Goal: Transaction & Acquisition: Download file/media

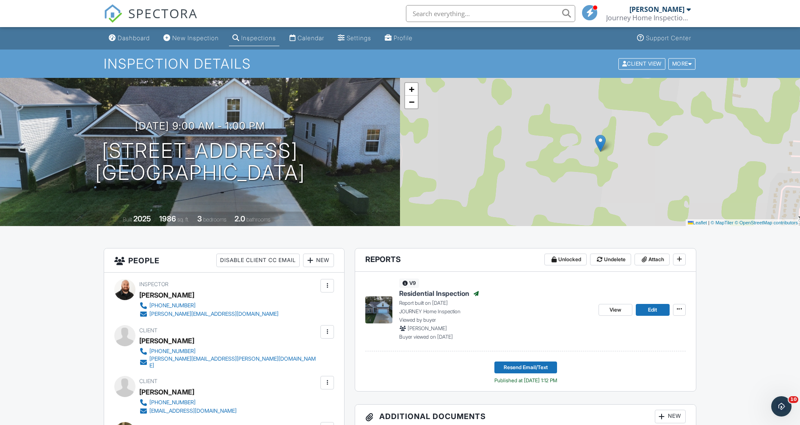
click at [276, 35] on div "Inspections" at bounding box center [258, 37] width 35 height 7
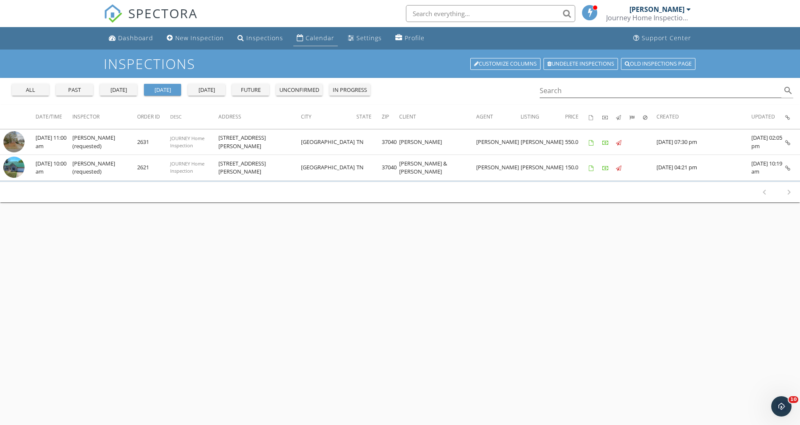
click at [334, 42] on div "Calendar" at bounding box center [320, 38] width 29 height 8
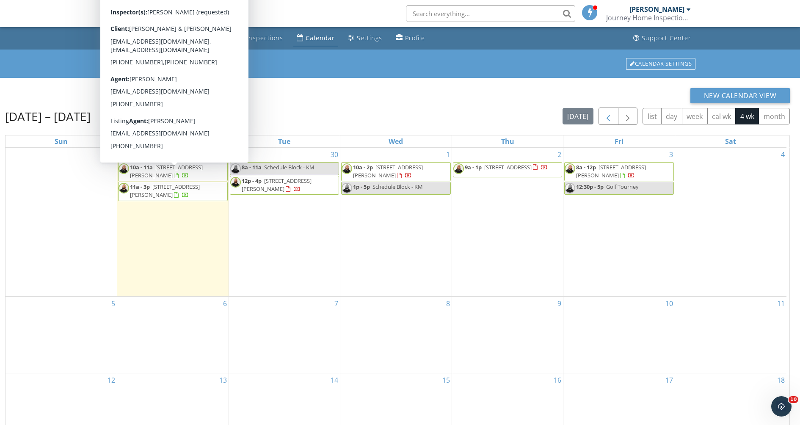
click at [603, 121] on span "button" at bounding box center [608, 116] width 10 height 10
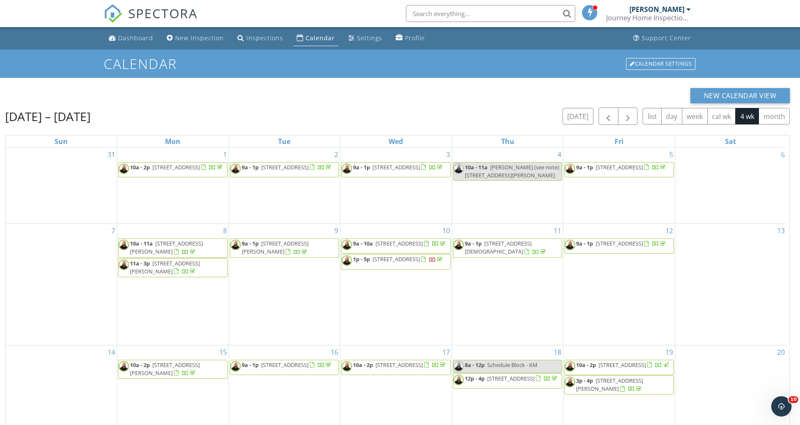
scroll to position [119, 0]
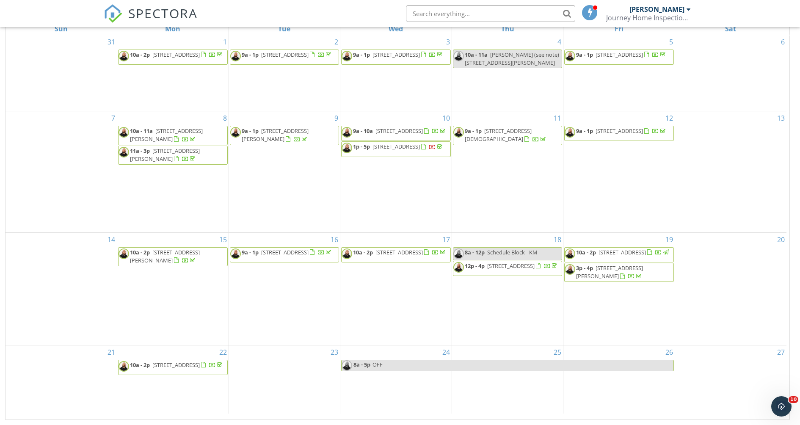
click at [171, 369] on span "[STREET_ADDRESS]" at bounding box center [175, 365] width 47 height 8
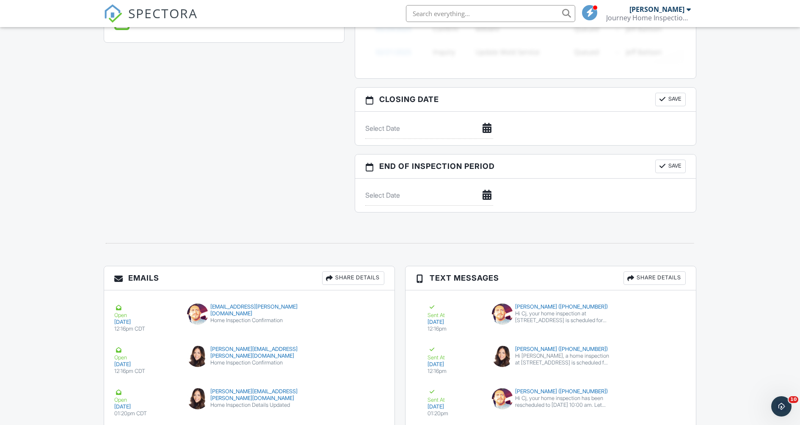
scroll to position [630, 0]
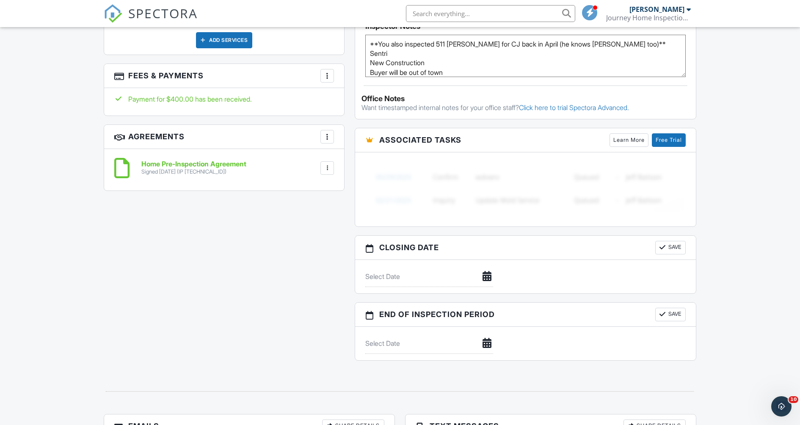
click at [323, 172] on div at bounding box center [327, 168] width 8 height 8
click at [308, 244] on li "Download" at bounding box center [305, 233] width 48 height 21
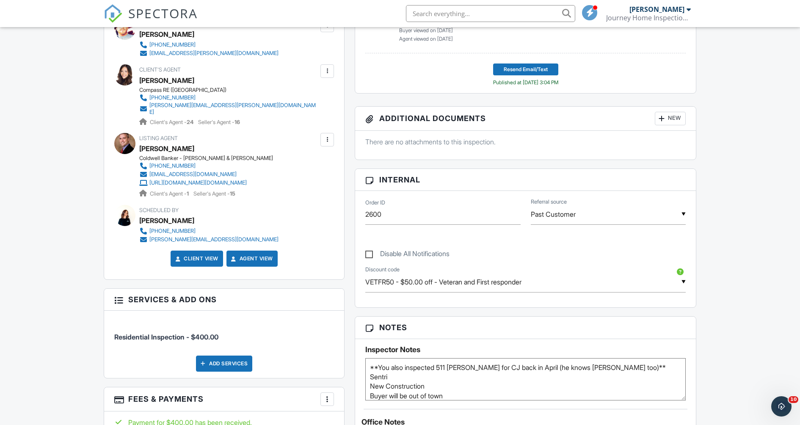
scroll to position [107, 0]
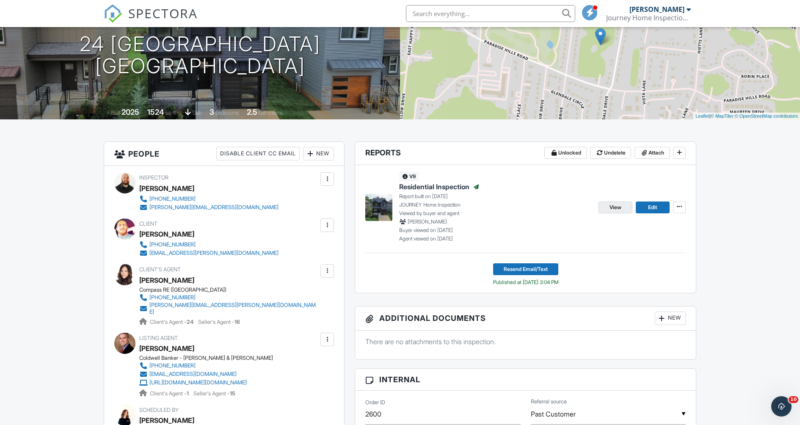
click at [614, 212] on span "View" at bounding box center [615, 207] width 12 height 8
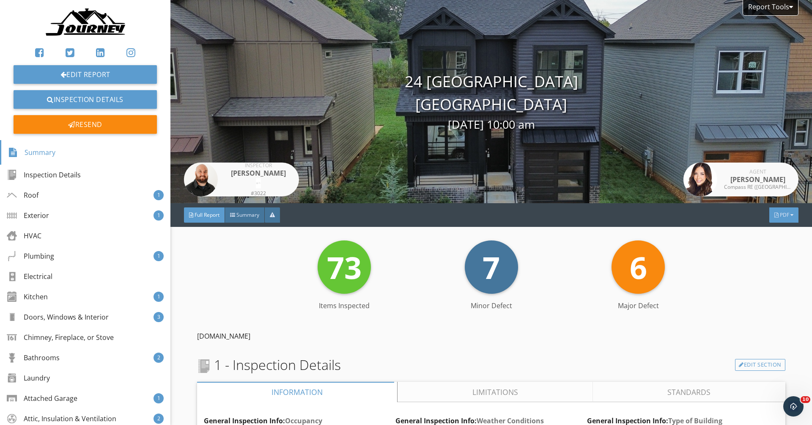
click at [780, 218] on span "PDF" at bounding box center [784, 214] width 9 height 7
click at [757, 251] on div "Summary" at bounding box center [765, 253] width 54 height 10
click at [791, 218] on div at bounding box center [792, 214] width 3 height 5
click at [762, 275] on div "Full Report" at bounding box center [765, 278] width 54 height 10
